Goal: Navigation & Orientation: Find specific page/section

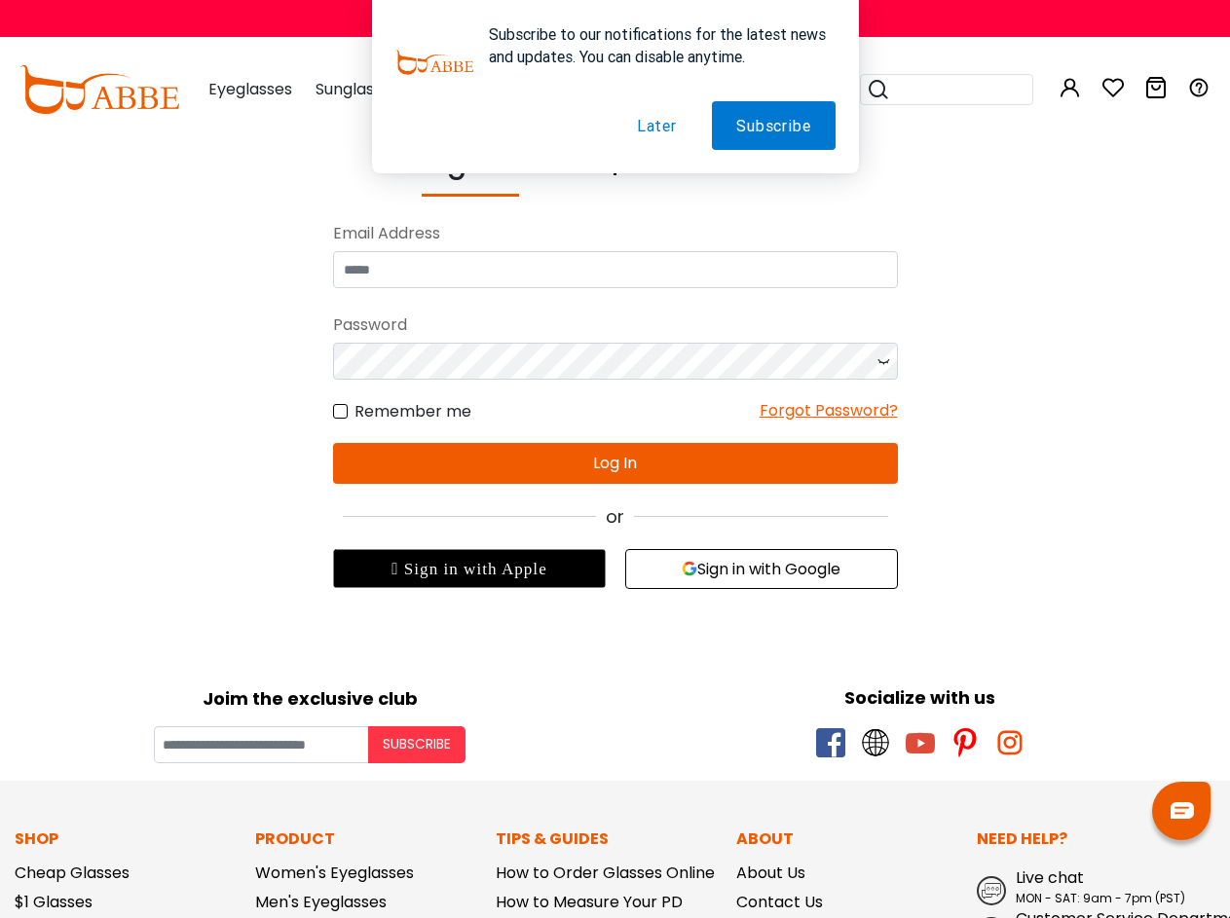
click at [615, 529] on div "or" at bounding box center [615, 517] width 565 height 26
click at [808, 645] on body "Eyeglasses Thanks for your subscription Please use coupon code " NEWCOMER " to …" at bounding box center [615, 813] width 1230 height 1347
click at [469, 569] on div " Sign in with Apple" at bounding box center [469, 568] width 273 height 39
click at [762, 569] on button "Sign in with Google" at bounding box center [761, 569] width 273 height 40
click at [417, 745] on button "Subscribe" at bounding box center [416, 745] width 97 height 37
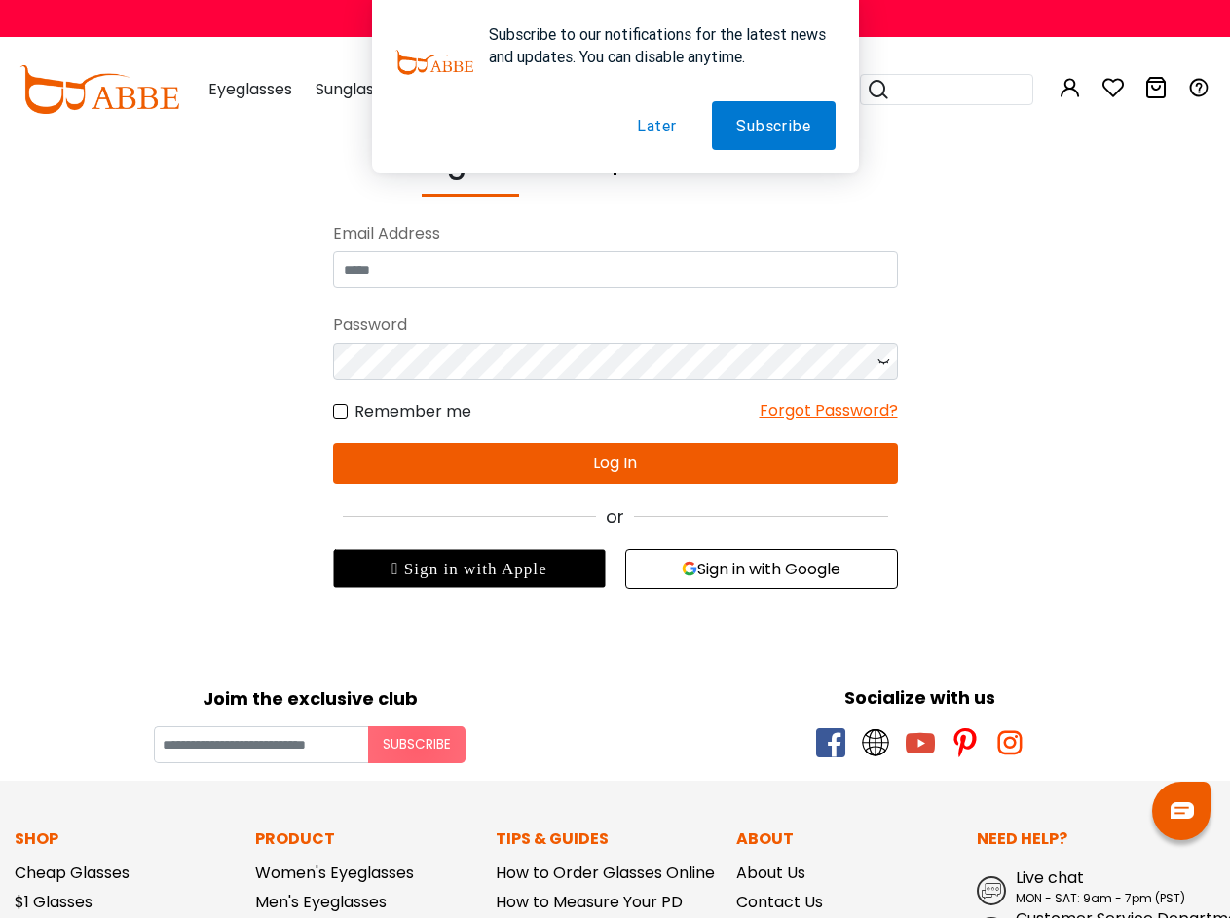
click at [1181, 811] on img at bounding box center [1182, 811] width 23 height 17
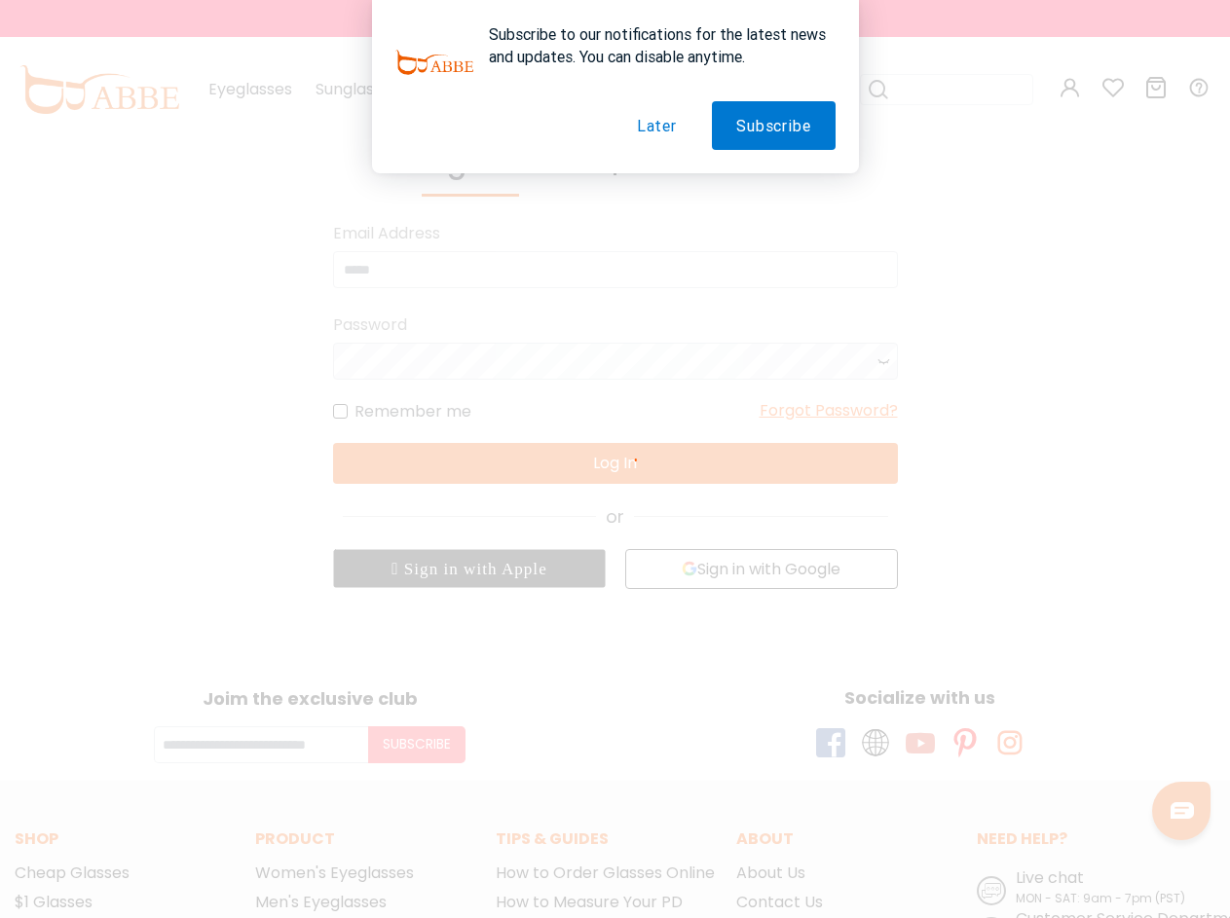
click at [774, 126] on button "Subscribe" at bounding box center [773, 125] width 123 height 49
